Goal: Information Seeking & Learning: Find contact information

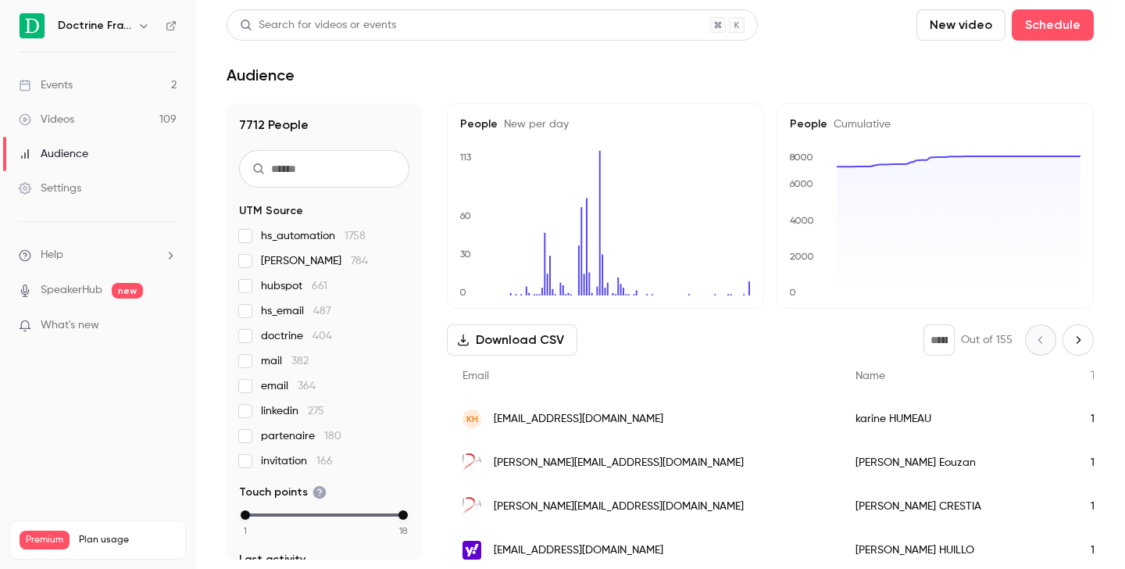
click at [142, 20] on icon "button" at bounding box center [144, 26] width 13 height 13
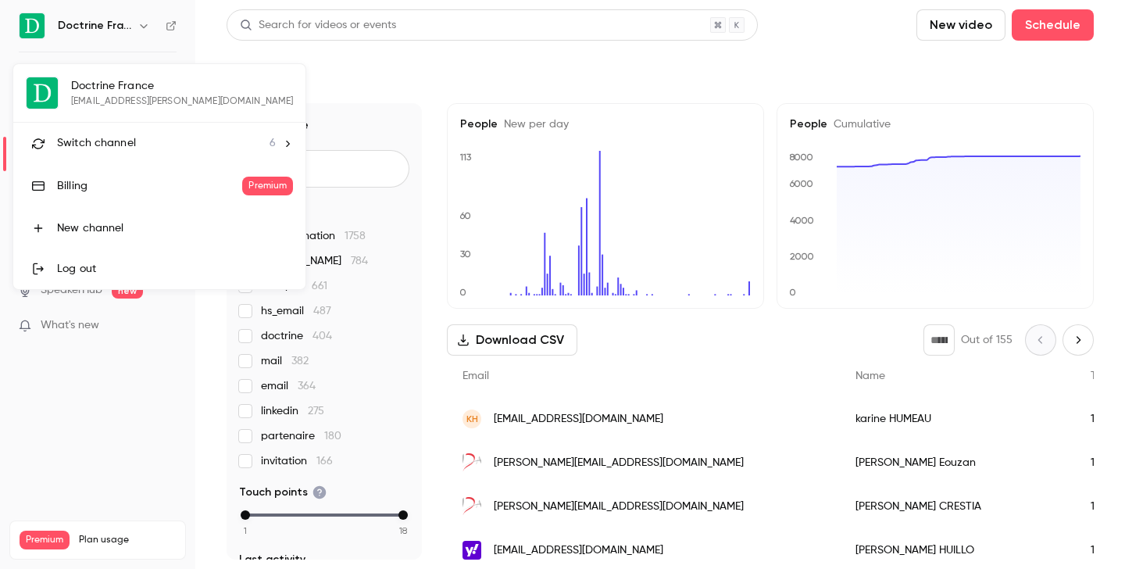
click at [128, 142] on span "Switch channel" at bounding box center [96, 143] width 79 height 16
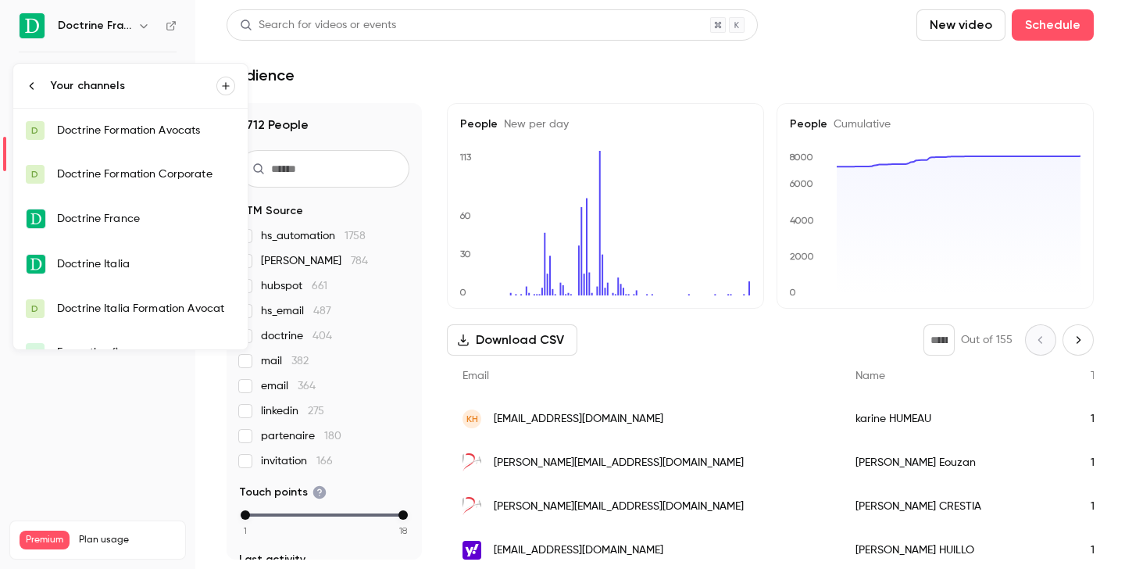
scroll to position [25, 0]
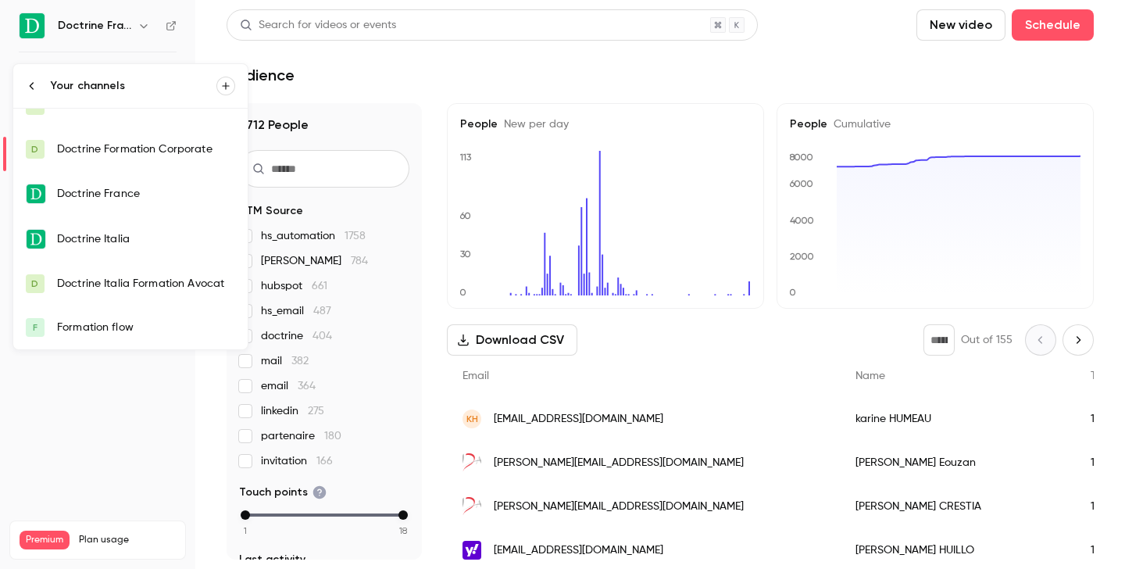
click at [120, 320] on div "Formation flow" at bounding box center [146, 328] width 178 height 16
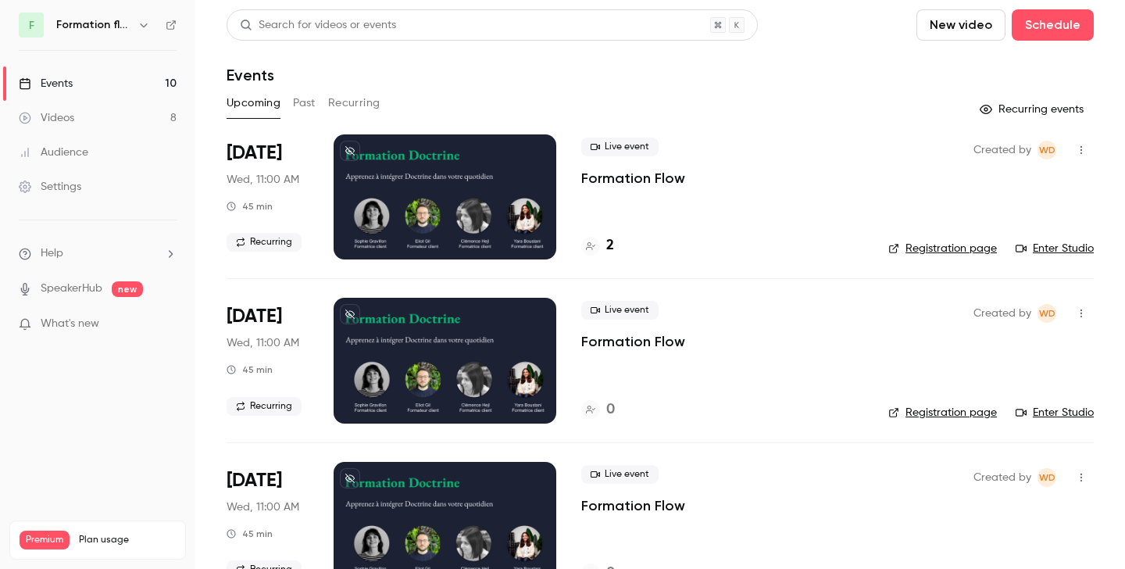
click at [300, 111] on button "Past" at bounding box center [304, 103] width 23 height 25
click at [612, 250] on h4 "3" at bounding box center [610, 245] width 8 height 21
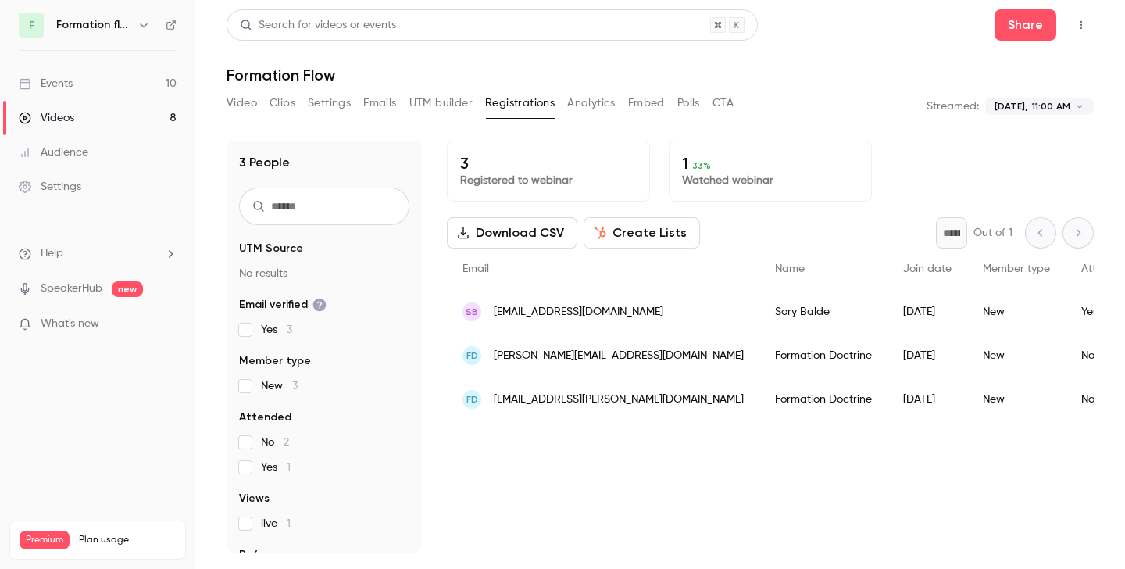
click at [143, 27] on icon "button" at bounding box center [144, 25] width 13 height 13
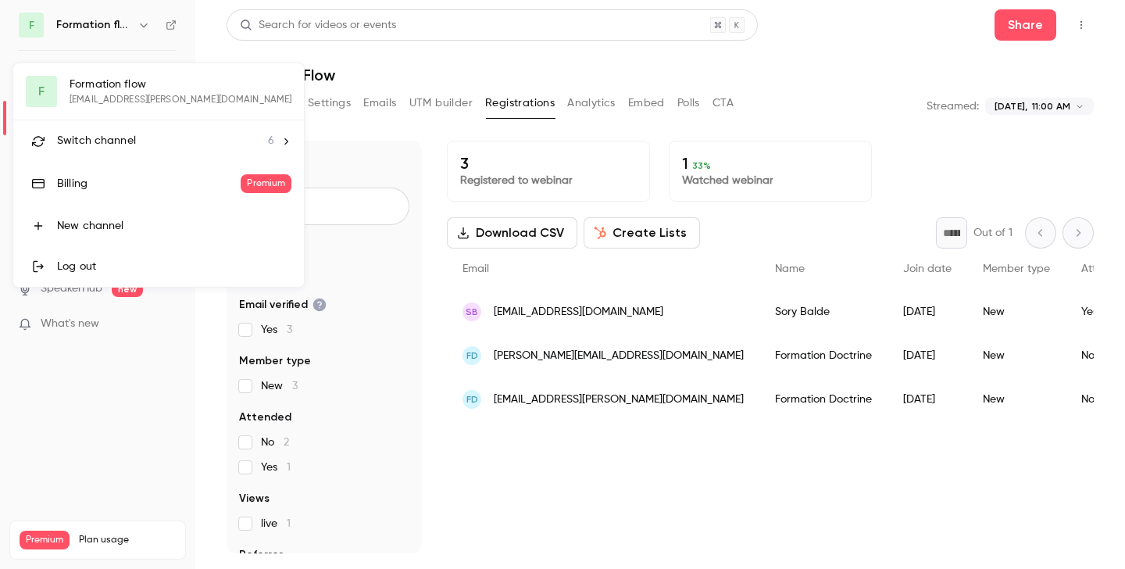
click at [127, 137] on span "Switch channel" at bounding box center [96, 141] width 79 height 16
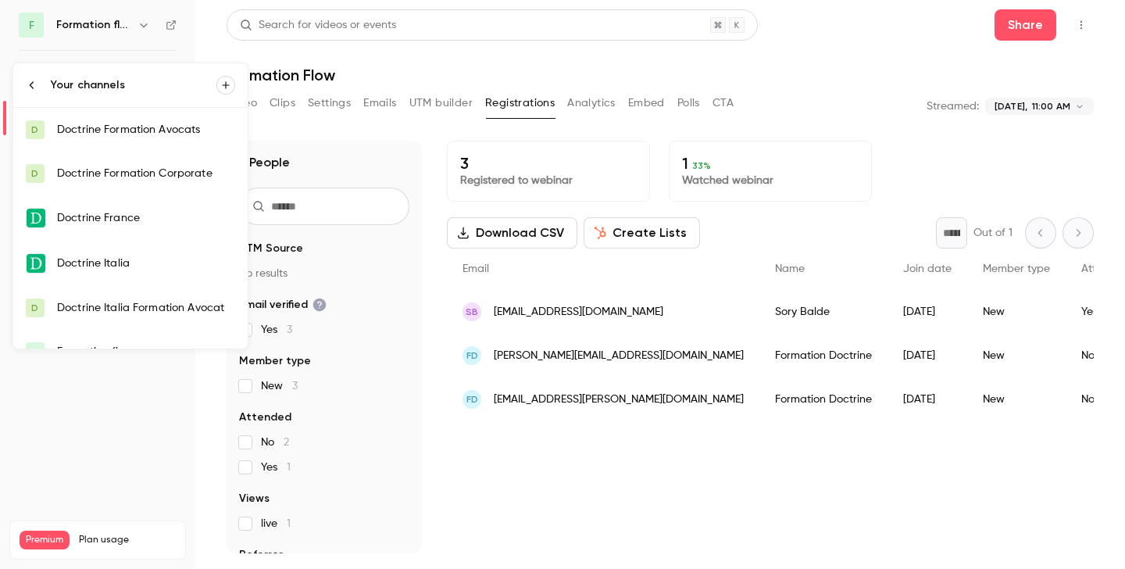
scroll to position [25, 0]
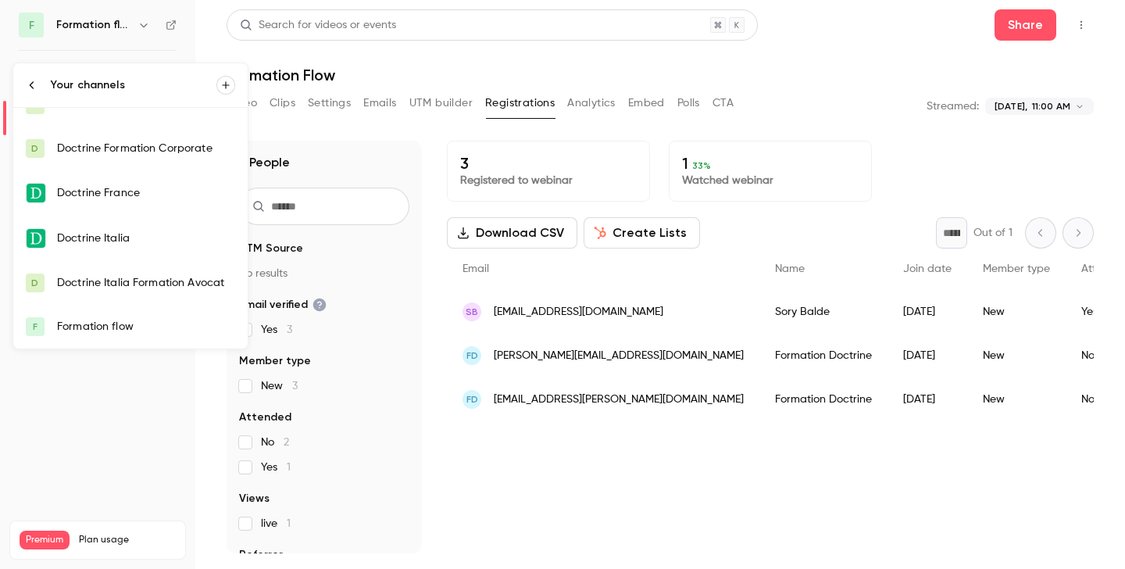
click at [116, 320] on div "Formation flow" at bounding box center [146, 327] width 178 height 16
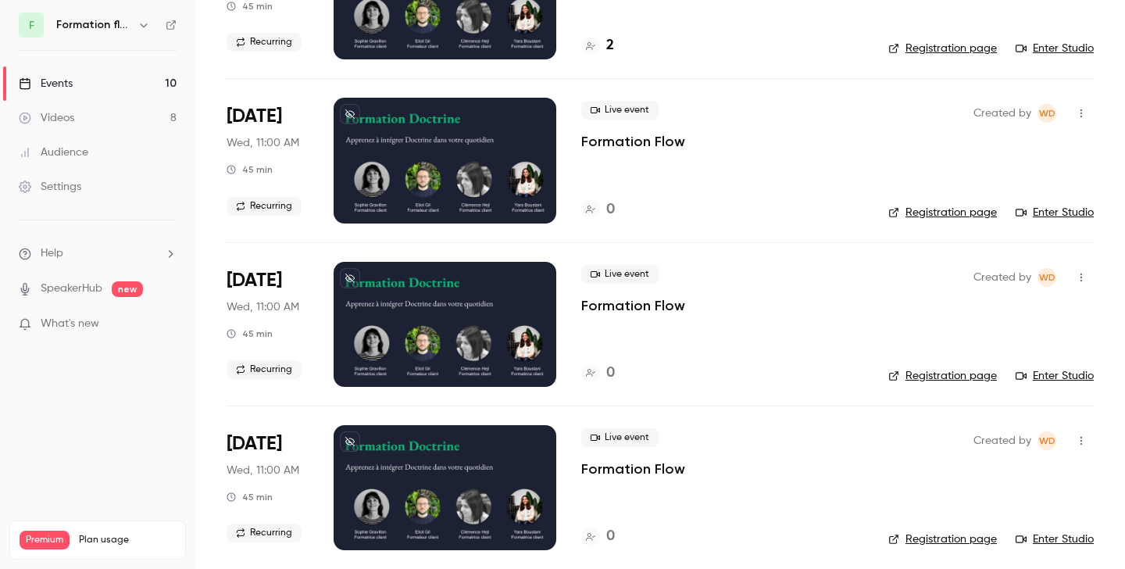
scroll to position [106, 0]
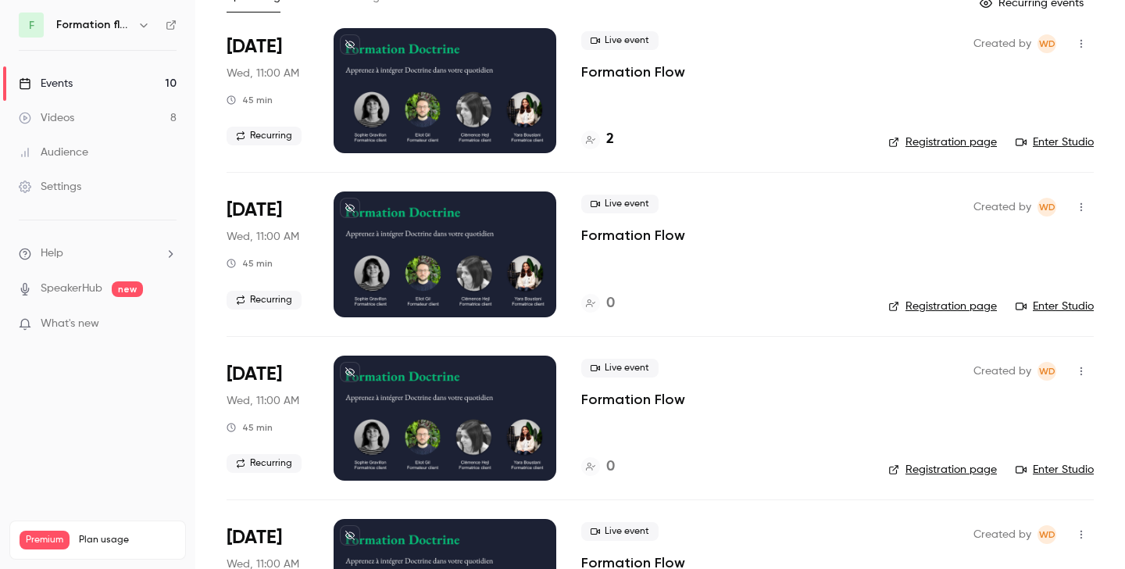
click at [935, 312] on link "Registration page" at bounding box center [942, 307] width 109 height 16
click at [935, 303] on link "Registration page" at bounding box center [942, 307] width 109 height 16
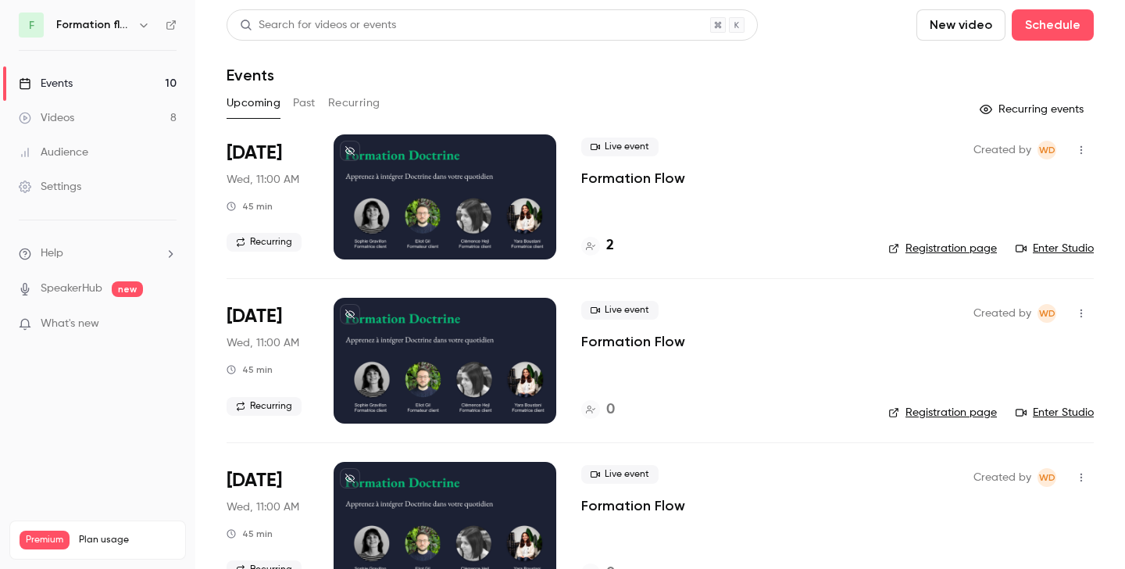
click at [135, 27] on button "button" at bounding box center [143, 25] width 19 height 19
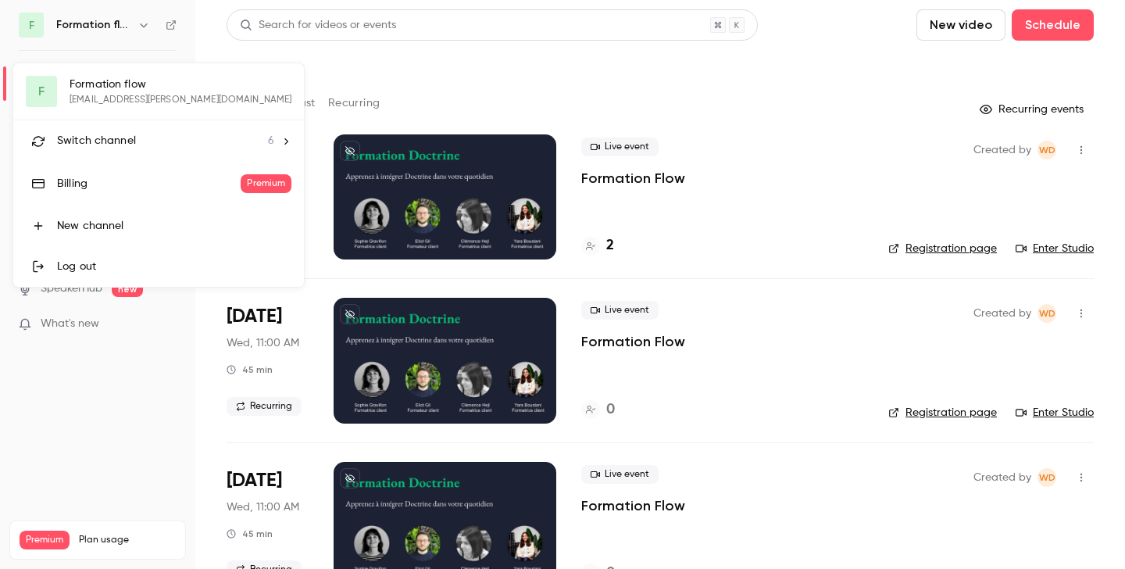
click at [108, 128] on li "Switch channel 6" at bounding box center [158, 140] width 291 height 41
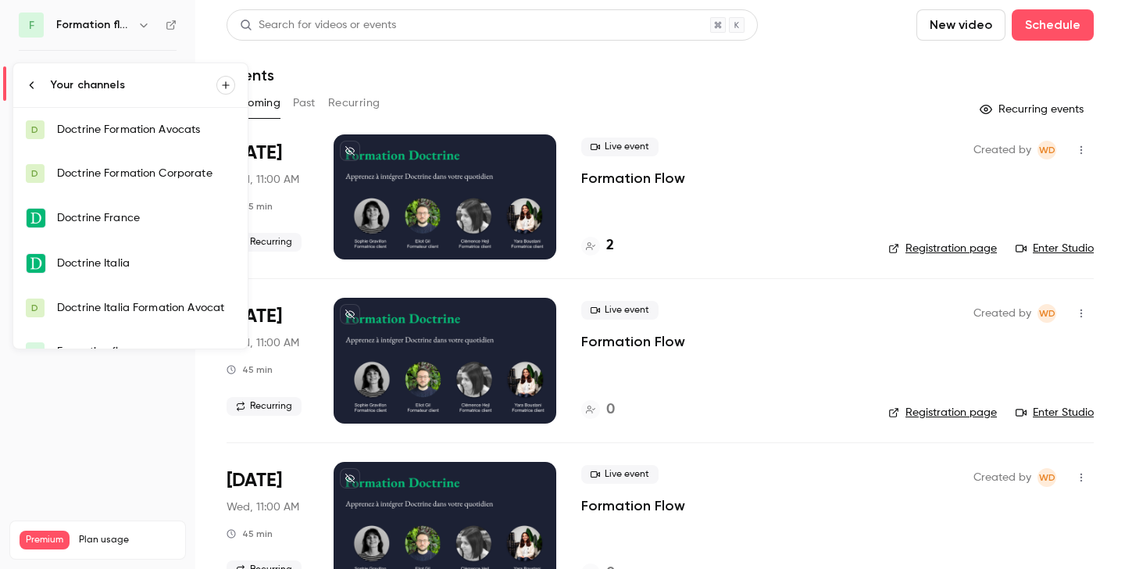
click at [145, 160] on link "D Doctrine Formation Corporate" at bounding box center [130, 174] width 234 height 44
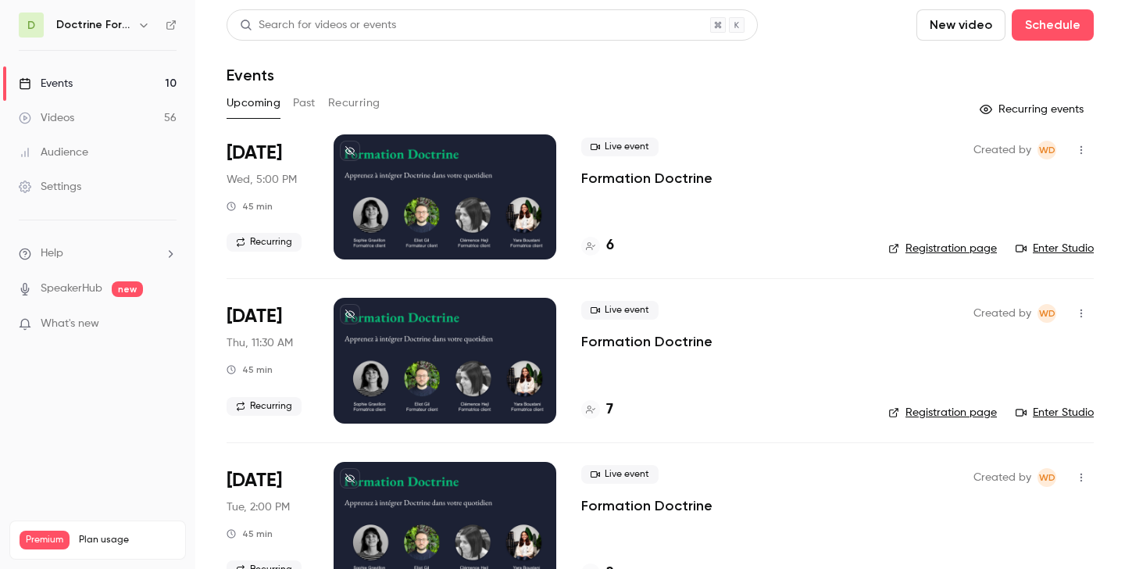
click at [978, 249] on link "Registration page" at bounding box center [942, 249] width 109 height 16
click at [152, 27] on button "button" at bounding box center [143, 25] width 19 height 19
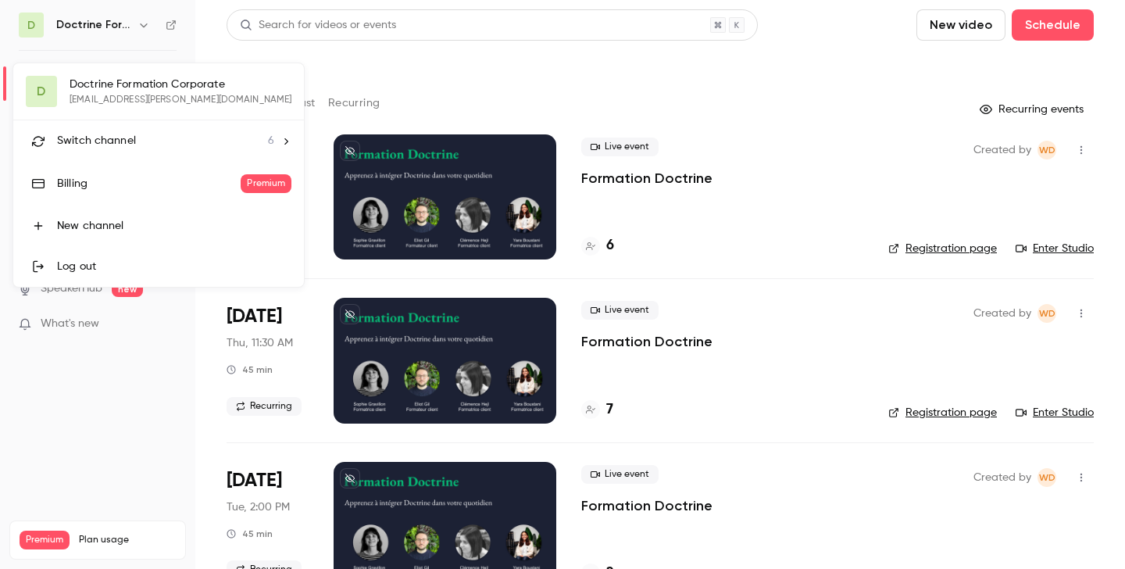
click at [143, 149] on li "Switch channel 6" at bounding box center [158, 140] width 291 height 41
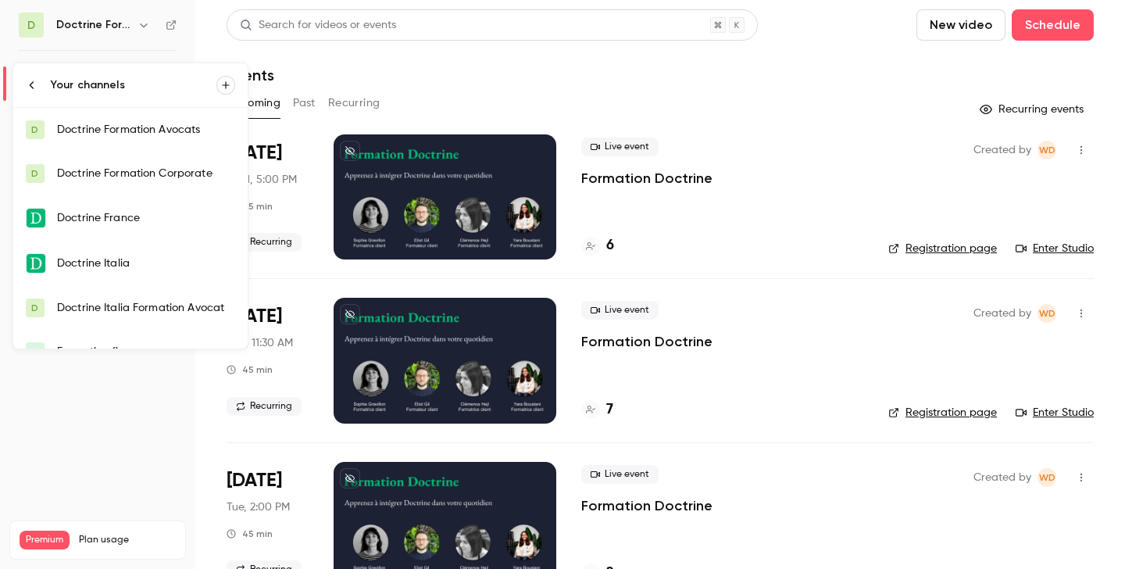
scroll to position [25, 0]
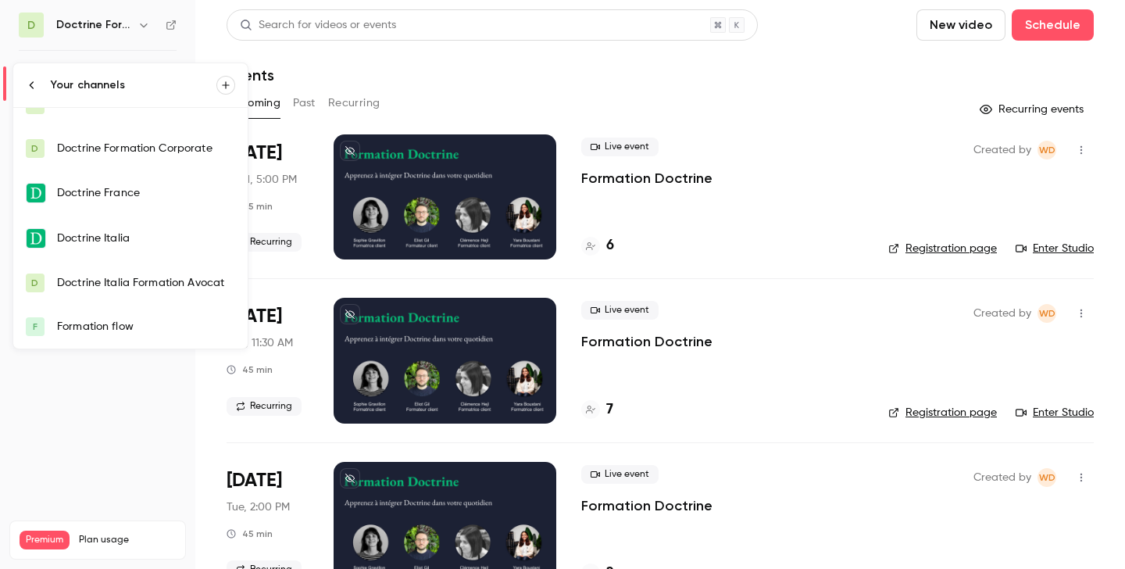
click at [126, 312] on link "F Formation flow" at bounding box center [130, 327] width 234 height 44
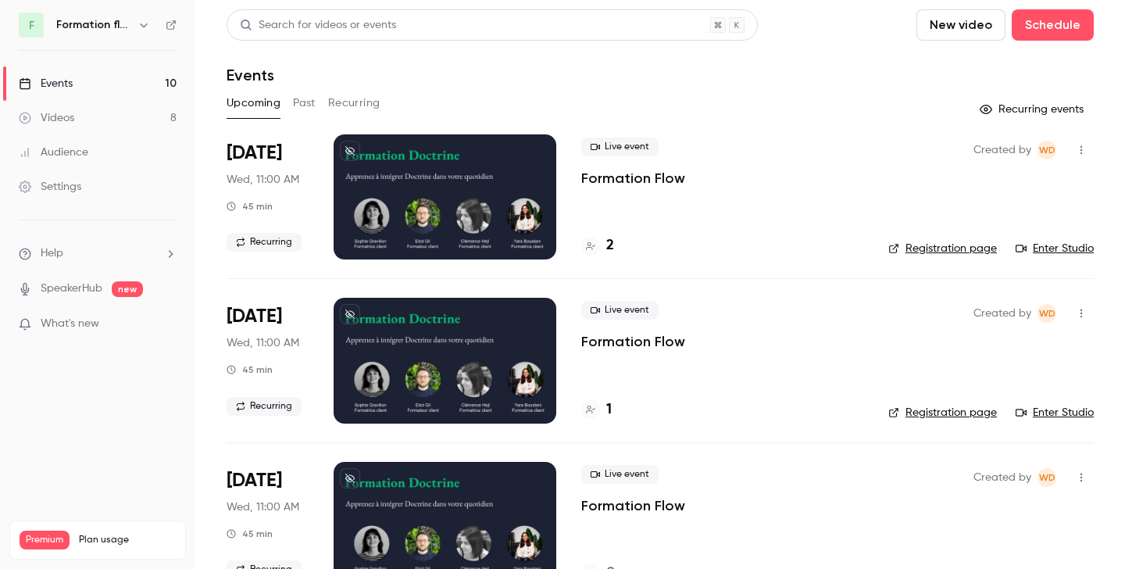
click at [957, 249] on link "Registration page" at bounding box center [942, 249] width 109 height 16
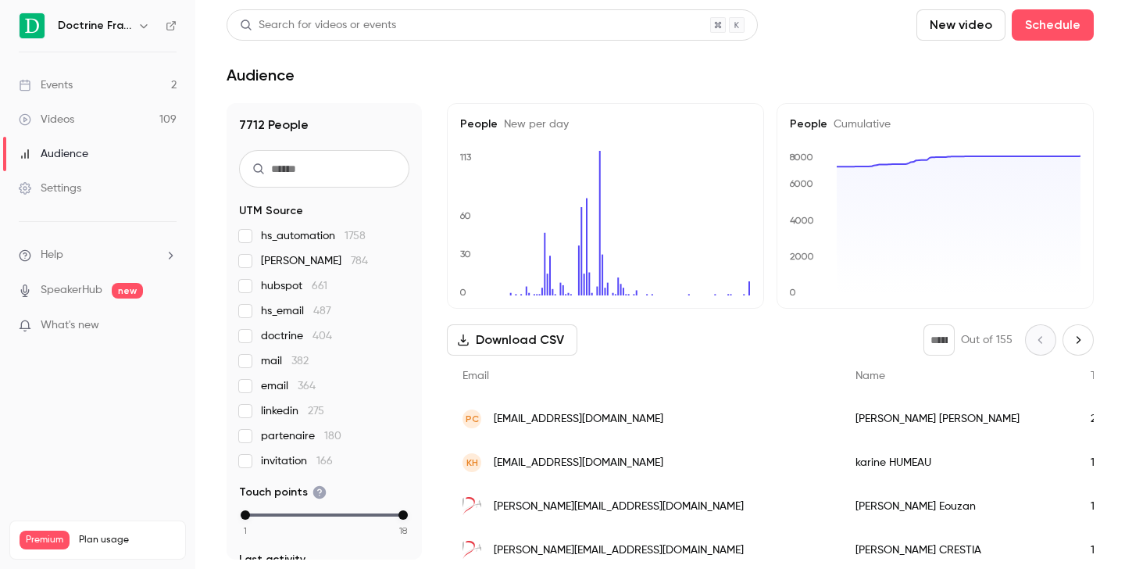
click at [145, 23] on icon "button" at bounding box center [144, 26] width 13 height 13
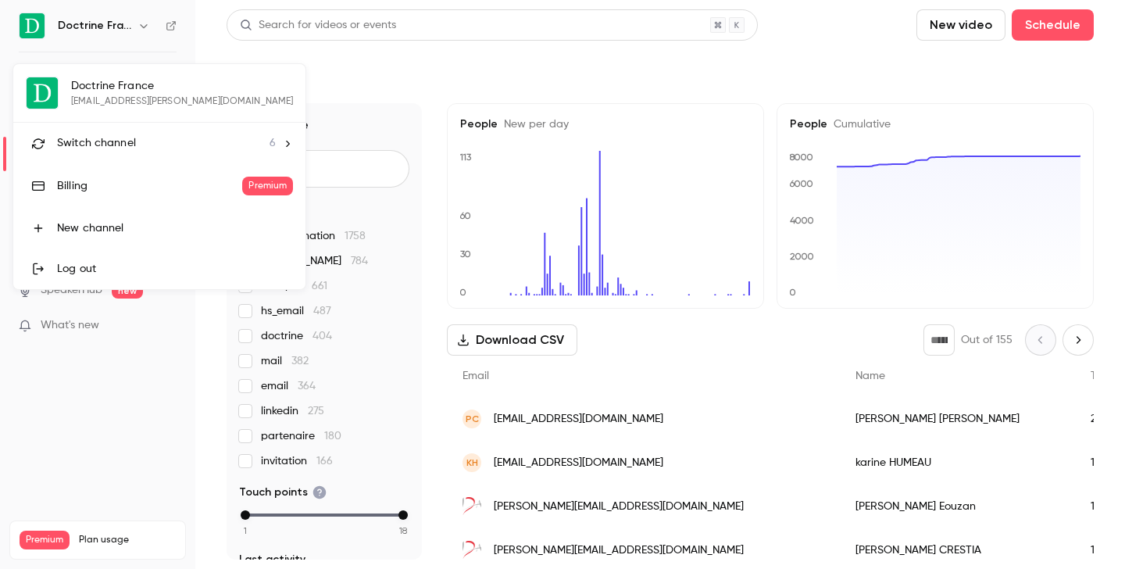
click at [142, 146] on div "Switch channel 6" at bounding box center [166, 143] width 219 height 16
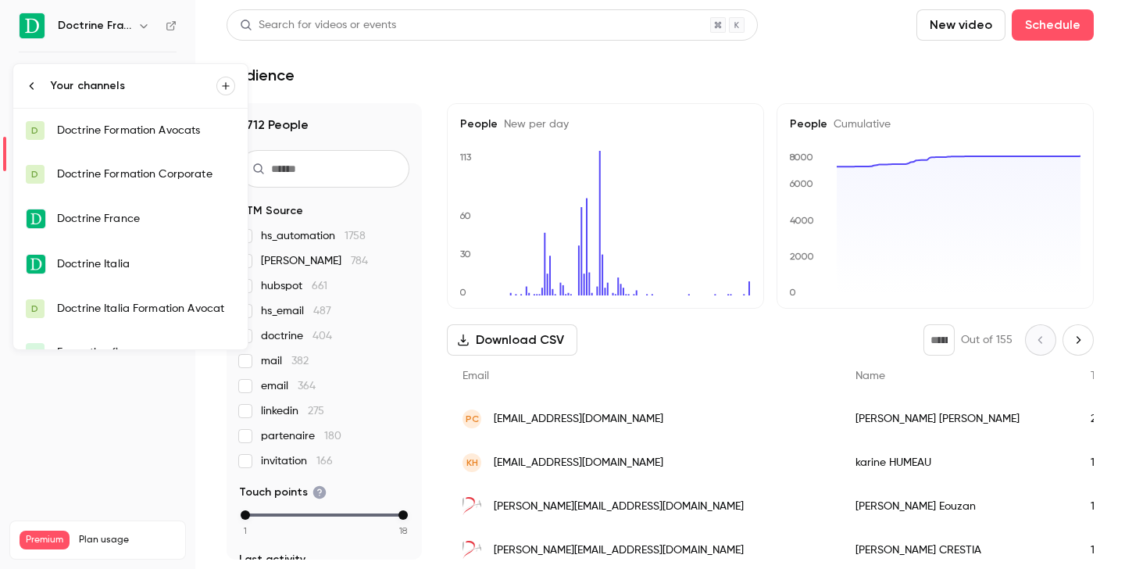
scroll to position [25, 0]
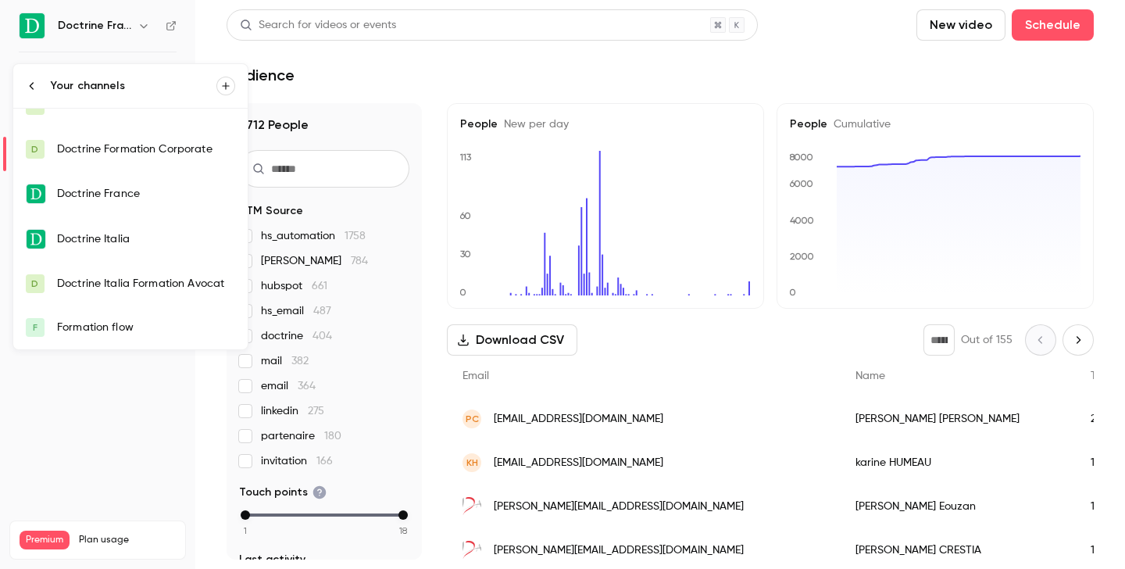
click at [123, 334] on div "Formation flow" at bounding box center [146, 328] width 178 height 16
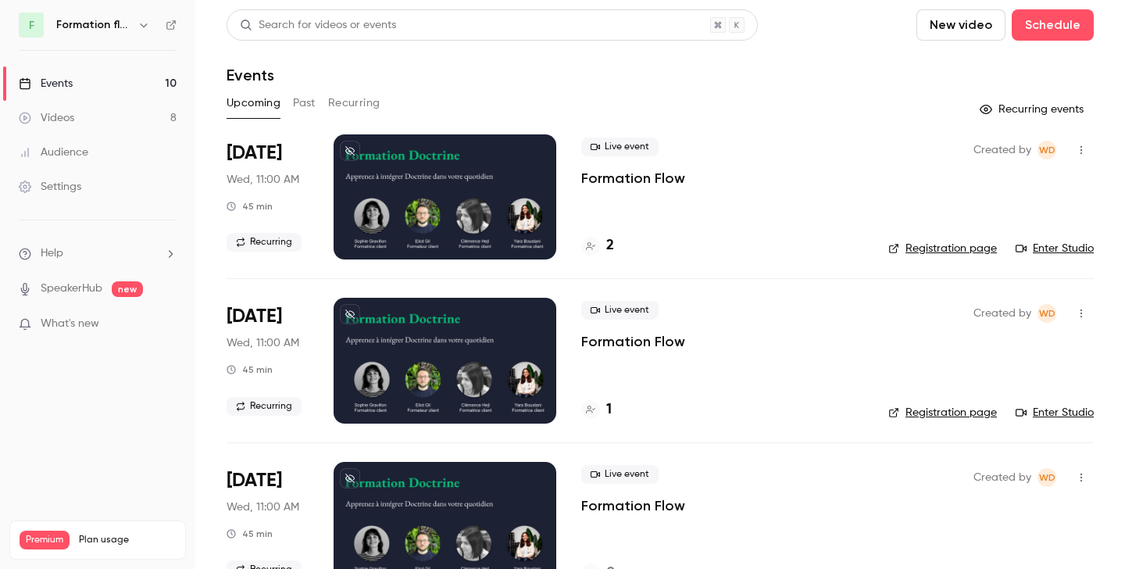
click at [317, 105] on div "Upcoming Past Recurring" at bounding box center [660, 103] width 867 height 25
click at [297, 98] on button "Past" at bounding box center [304, 103] width 23 height 25
click at [602, 249] on div "3" at bounding box center [597, 245] width 33 height 21
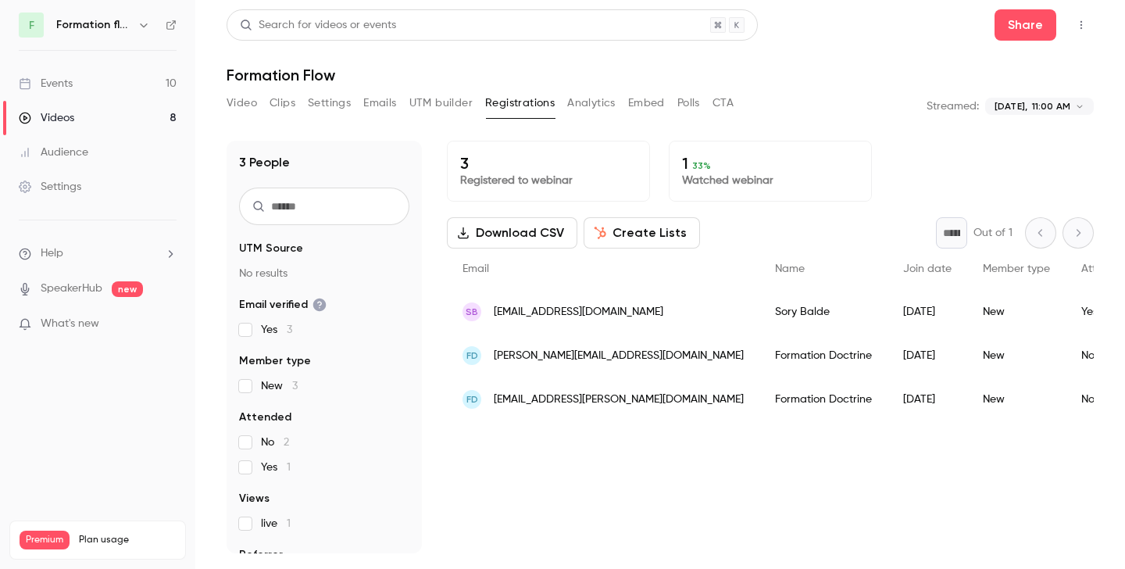
click at [588, 359] on span "[PERSON_NAME][EMAIL_ADDRESS][DOMAIN_NAME]" at bounding box center [619, 356] width 250 height 16
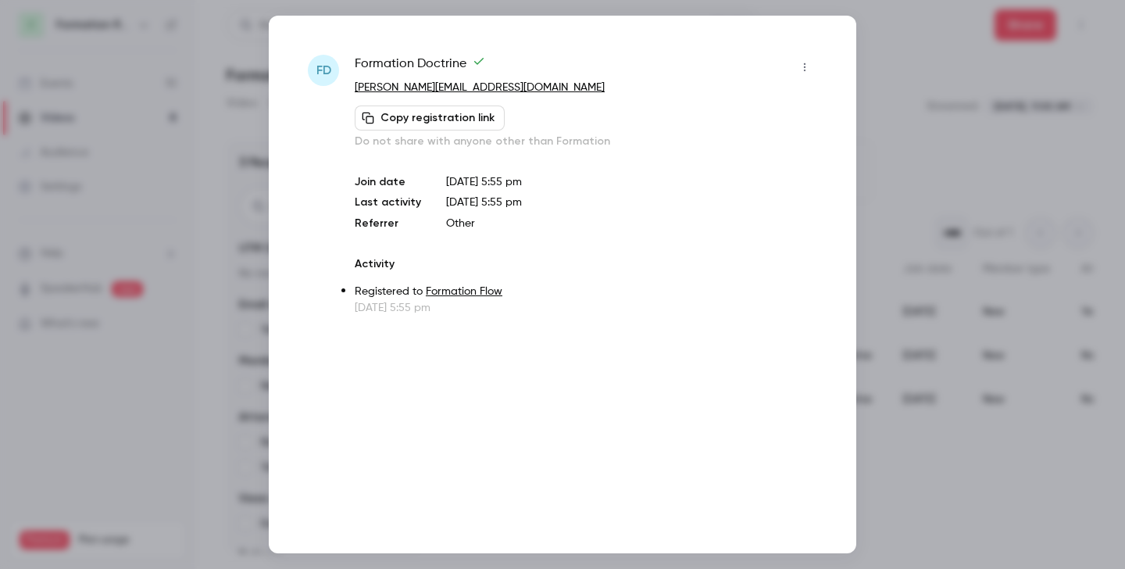
click at [938, 139] on div at bounding box center [562, 284] width 1125 height 569
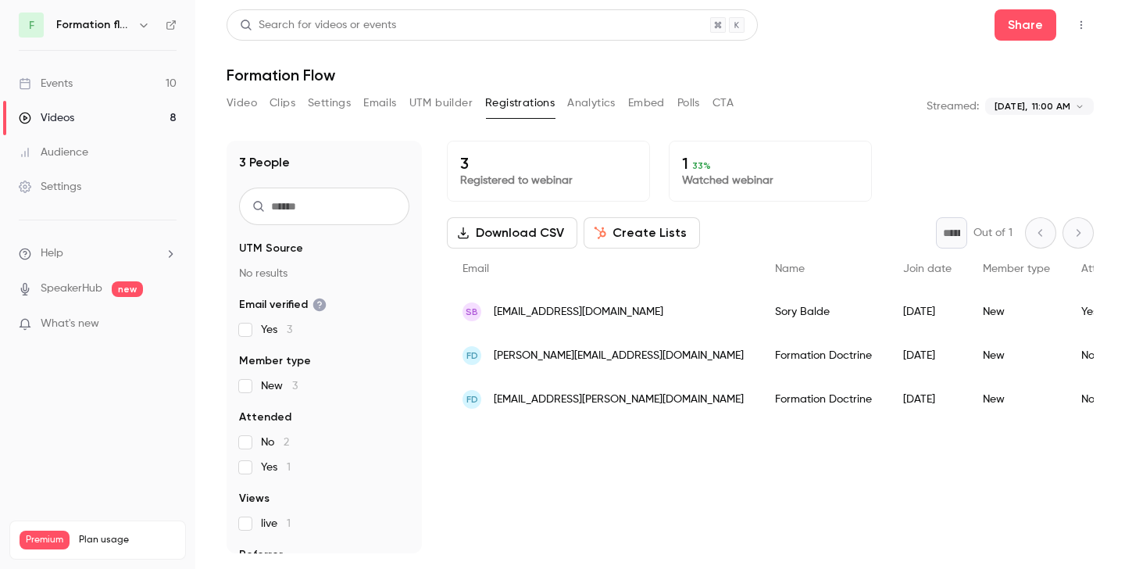
click at [564, 404] on span "[EMAIL_ADDRESS][PERSON_NAME][DOMAIN_NAME]" at bounding box center [619, 399] width 250 height 16
